Goal: Find specific page/section

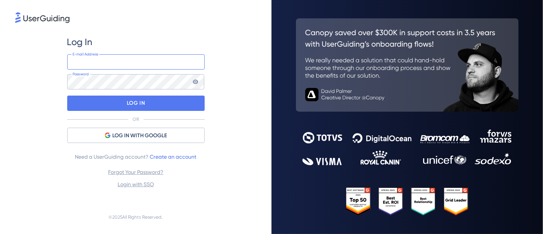
click at [114, 65] on input "email" at bounding box center [135, 61] width 137 height 15
type input "[PERSON_NAME][EMAIL_ADDRESS][DOMAIN_NAME]"
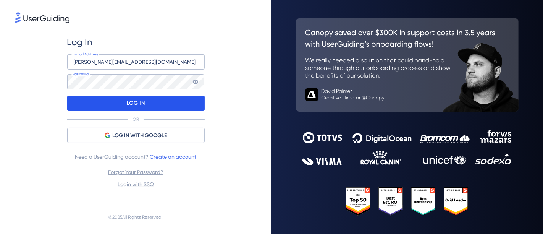
click at [161, 107] on div "LOG IN" at bounding box center [135, 102] width 137 height 15
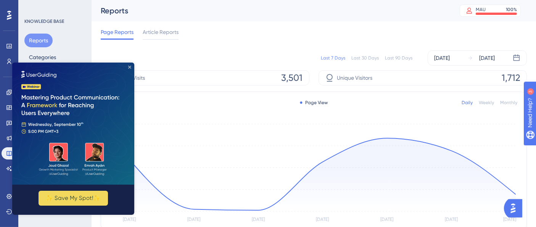
click at [130, 68] on icon "Close Preview" at bounding box center [129, 67] width 3 height 3
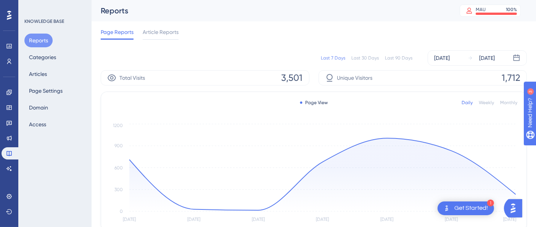
click at [58, 74] on div "Reports Categories Articles Page Settings Domain Access" at bounding box center [55, 83] width 62 height 98
click at [48, 73] on button "Articles" at bounding box center [37, 74] width 27 height 14
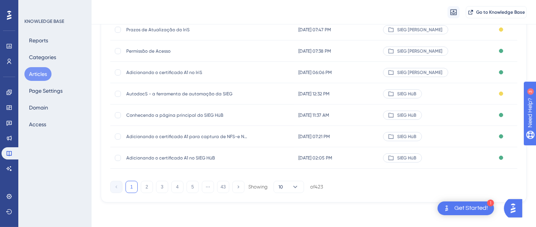
scroll to position [167, 0]
click at [146, 185] on button "2" at bounding box center [147, 187] width 12 height 12
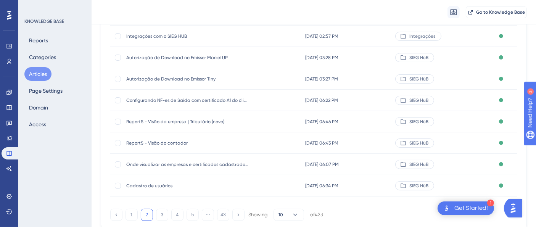
scroll to position [161, 0]
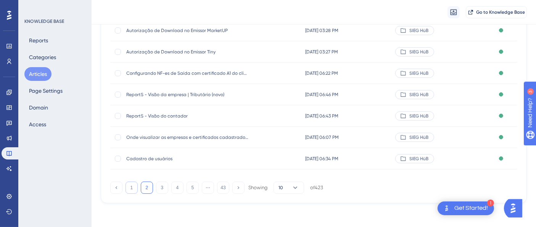
click at [134, 187] on button "1" at bounding box center [132, 188] width 12 height 12
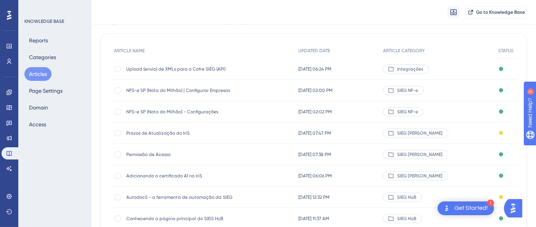
scroll to position [34, 0]
